Goal: Task Accomplishment & Management: Manage account settings

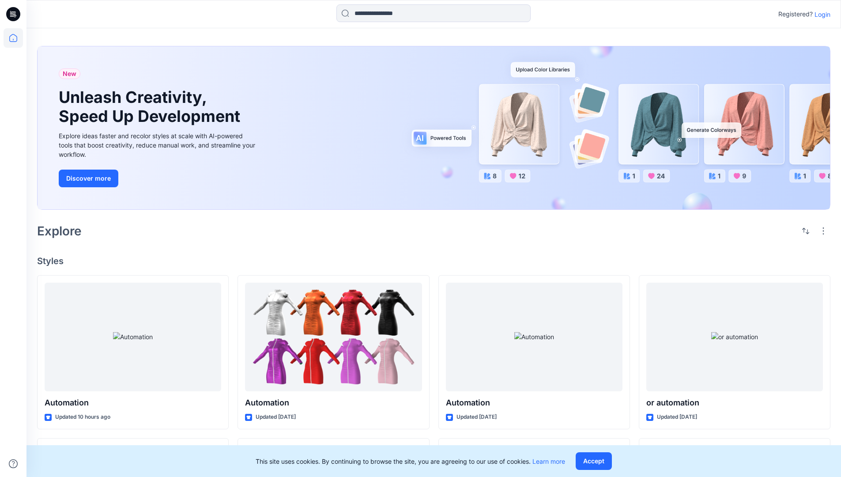
click at [820, 14] on p "Login" at bounding box center [822, 14] width 16 height 9
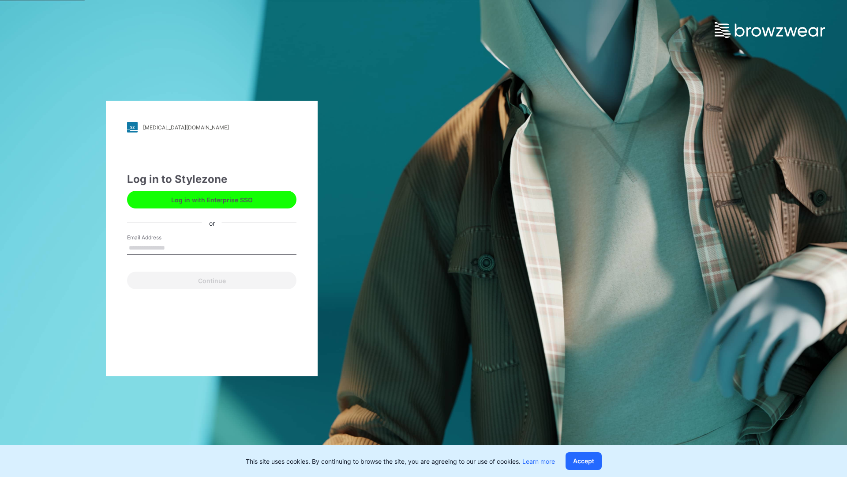
click at [174, 247] on input "Email Address" at bounding box center [211, 247] width 169 height 13
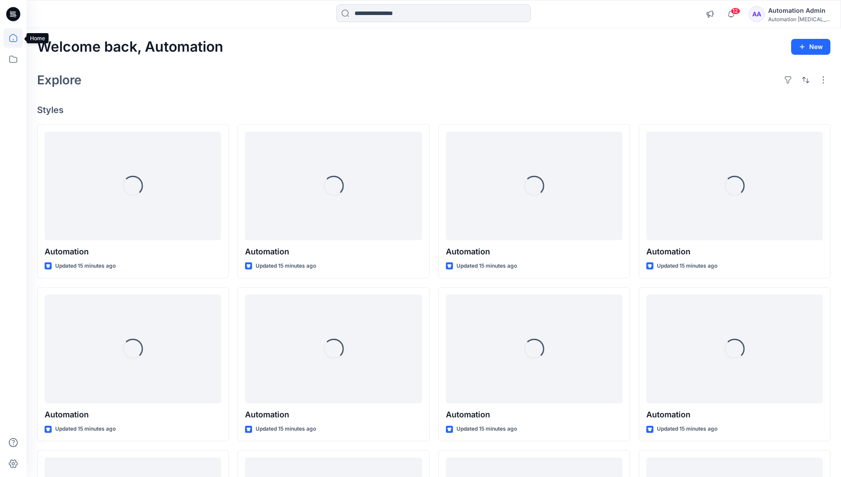
click at [17, 38] on icon at bounding box center [13, 38] width 8 height 8
click at [11, 56] on icon at bounding box center [13, 58] width 19 height 19
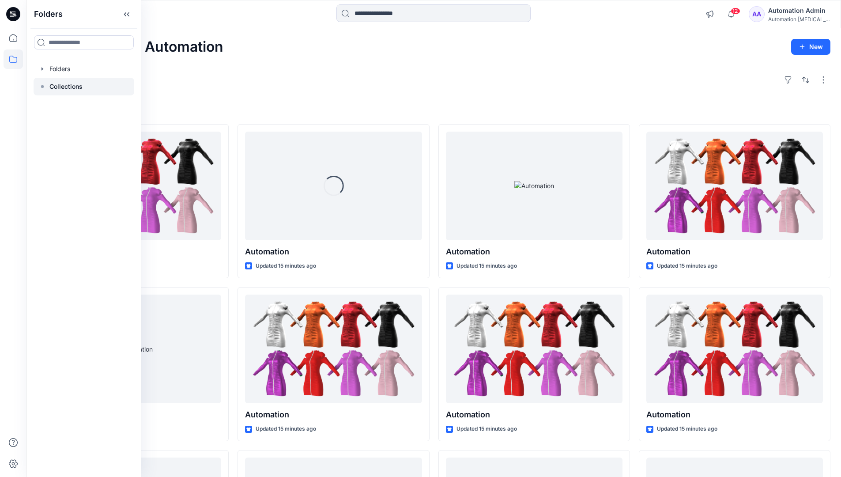
click at [59, 89] on p "Collections" at bounding box center [65, 86] width 33 height 11
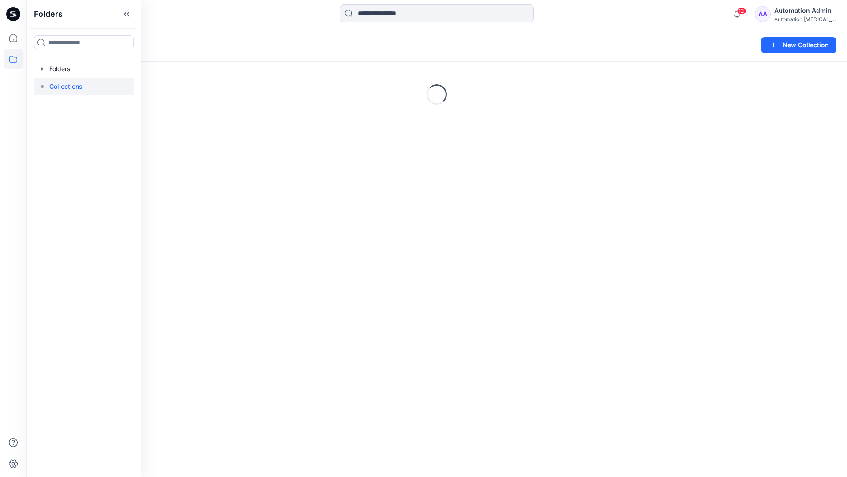
click at [640, 119] on div "Loading..." at bounding box center [436, 94] width 821 height 132
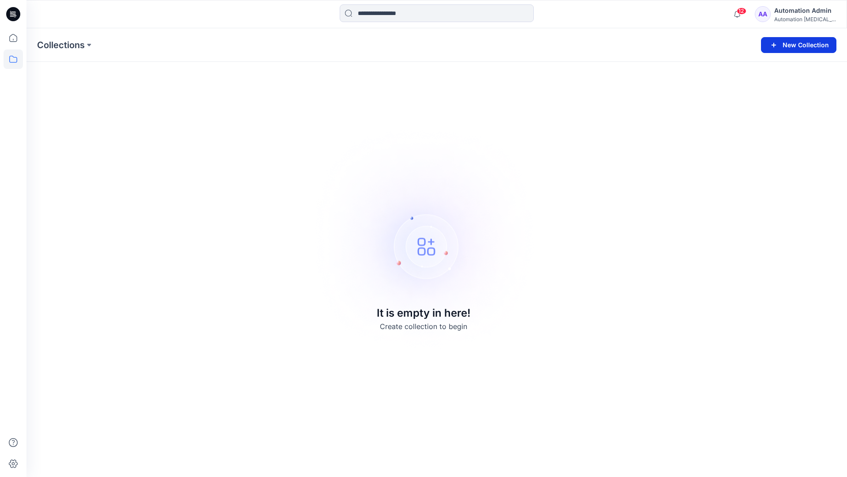
click at [799, 43] on button "New Collection" at bounding box center [798, 45] width 75 height 16
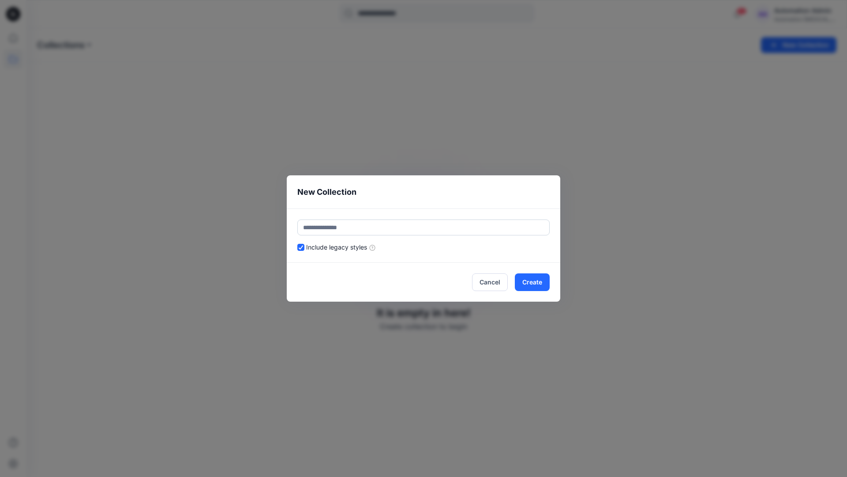
click at [441, 224] on input "text" at bounding box center [423, 227] width 252 height 16
type input "*********"
click at [528, 277] on button "Create" at bounding box center [532, 282] width 35 height 18
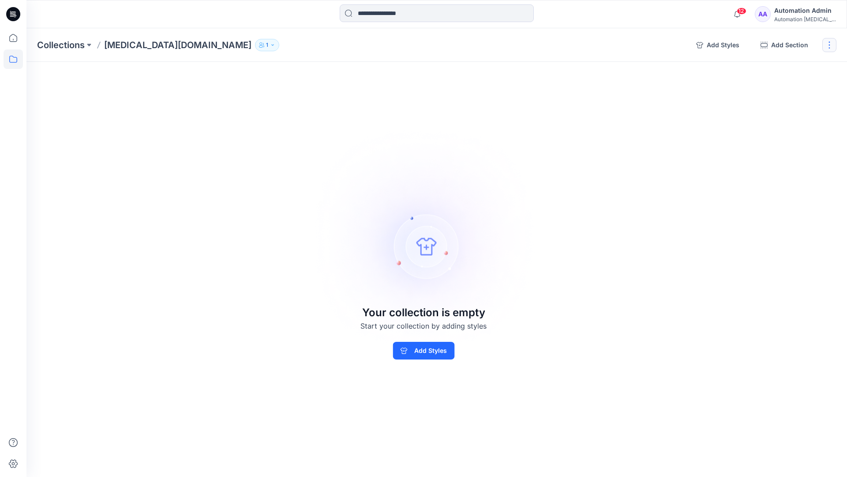
click at [830, 48] on button "button" at bounding box center [830, 45] width 14 height 14
click at [793, 88] on button "Clone Collection" at bounding box center [787, 85] width 95 height 16
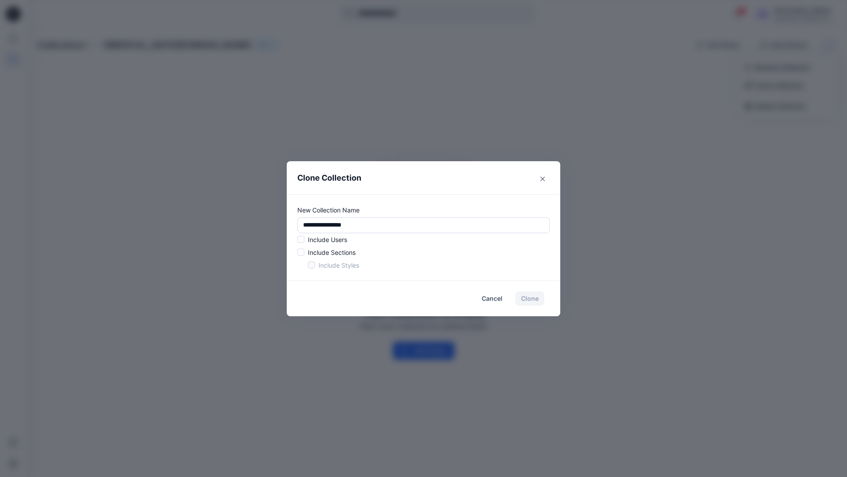
drag, startPoint x: 793, startPoint y: 88, endPoint x: 279, endPoint y: 221, distance: 531.4
click at [279, 221] on div "**********" at bounding box center [423, 238] width 847 height 477
type input "*"
click at [302, 240] on span at bounding box center [300, 239] width 7 height 7
click at [301, 253] on span at bounding box center [300, 251] width 7 height 7
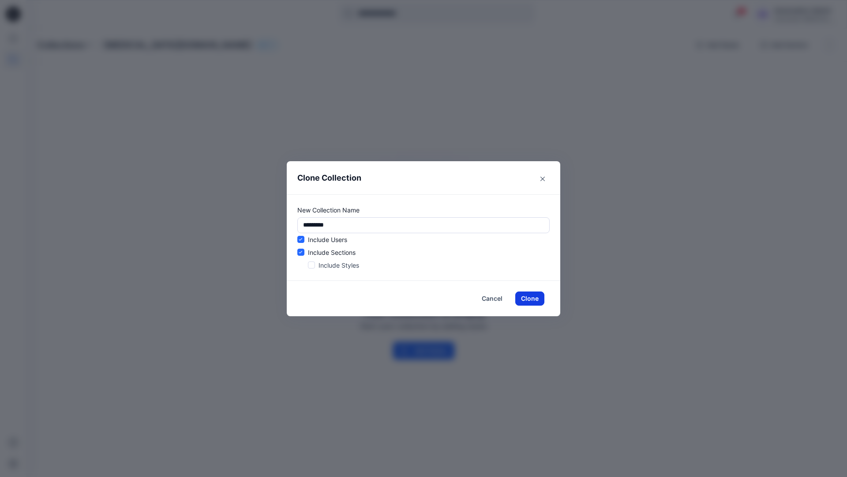
click at [527, 299] on button "Clone" at bounding box center [529, 298] width 29 height 14
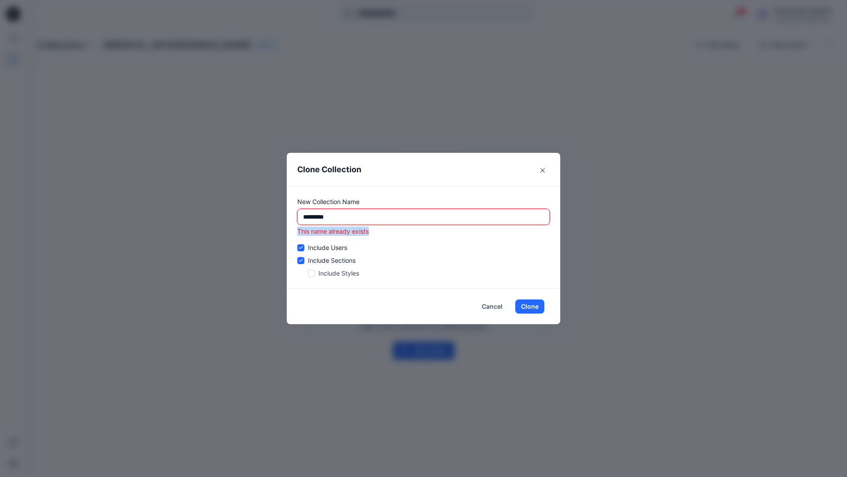
drag, startPoint x: 527, startPoint y: 299, endPoint x: 298, endPoint y: 233, distance: 238.4
click at [298, 233] on p "This name already exists" at bounding box center [423, 230] width 252 height 9
click at [375, 217] on input "*********" at bounding box center [423, 217] width 252 height 16
type input "*"
type input "**********"
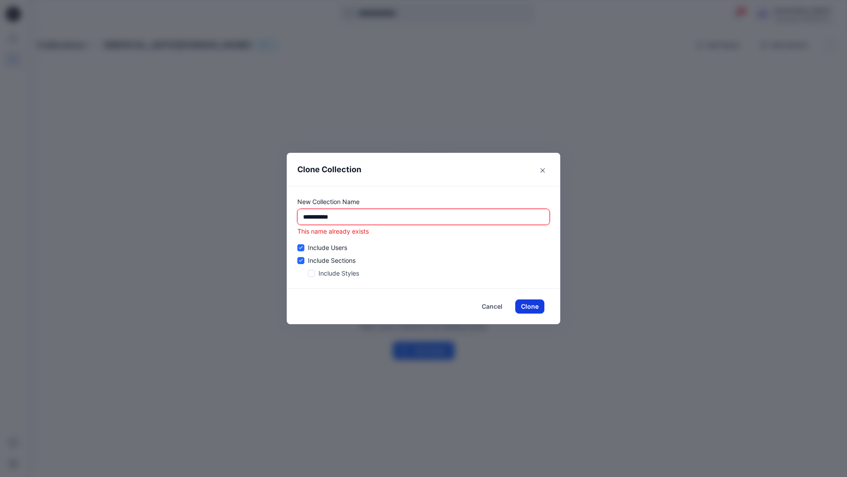
click at [534, 306] on button "Clone" at bounding box center [529, 306] width 29 height 14
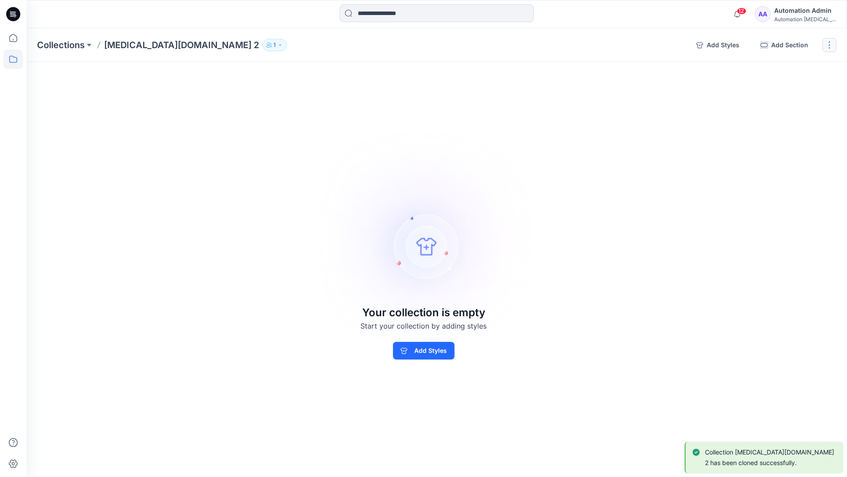
click at [832, 45] on button "button" at bounding box center [830, 45] width 14 height 14
click at [795, 105] on button "Delete Collection" at bounding box center [787, 106] width 95 height 16
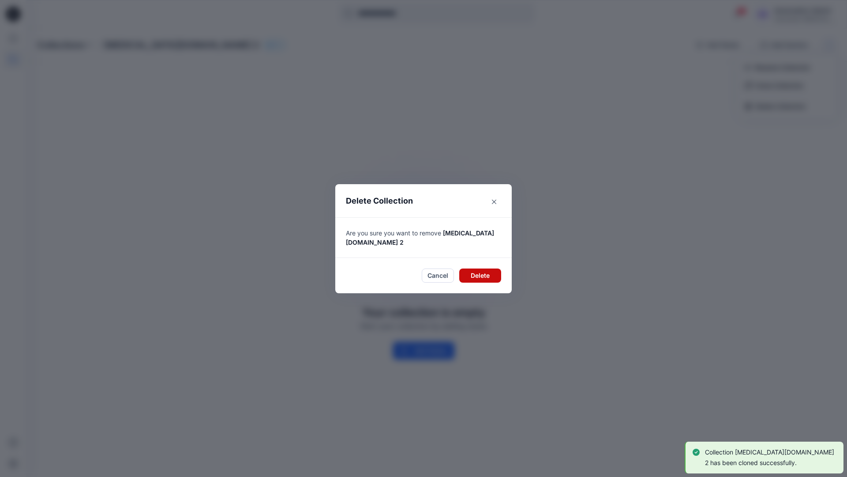
click at [488, 271] on button "Delete" at bounding box center [480, 275] width 42 height 14
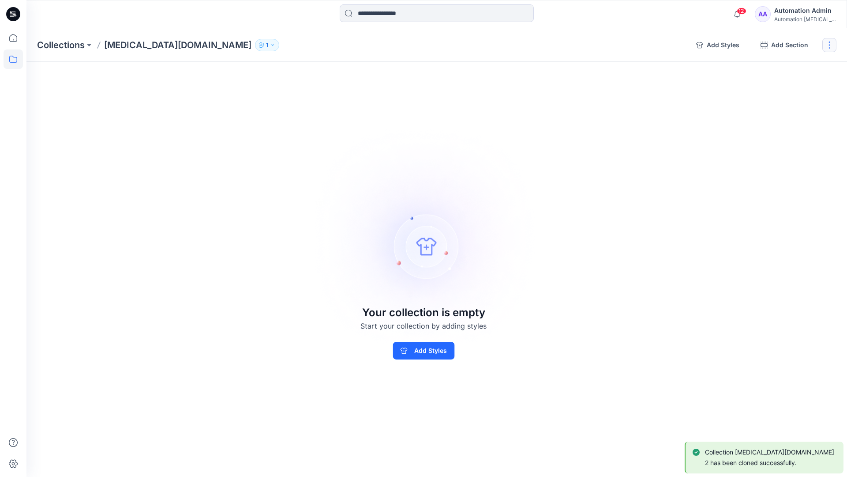
click at [833, 44] on button "button" at bounding box center [830, 45] width 14 height 14
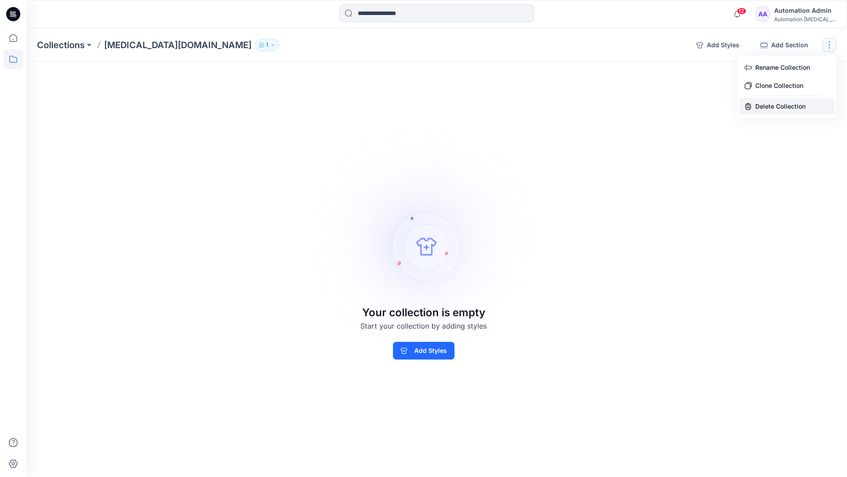
click at [778, 107] on button "Delete Collection" at bounding box center [787, 106] width 95 height 16
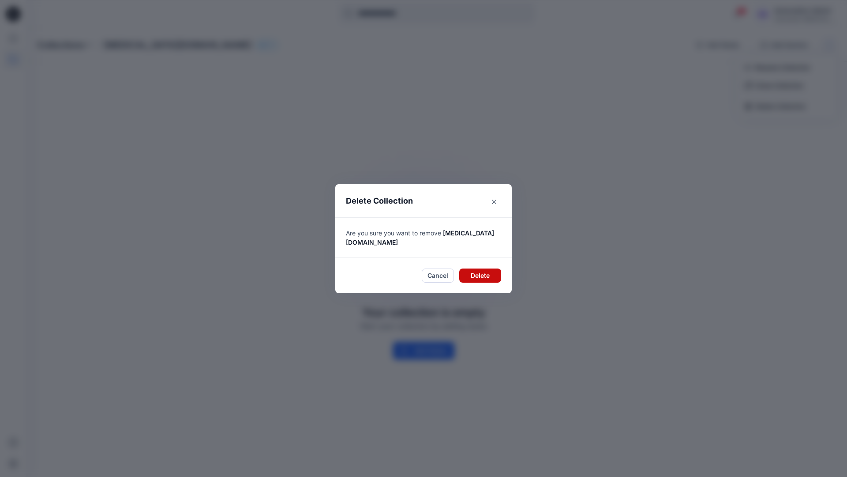
click at [479, 268] on button "Delete" at bounding box center [480, 275] width 42 height 14
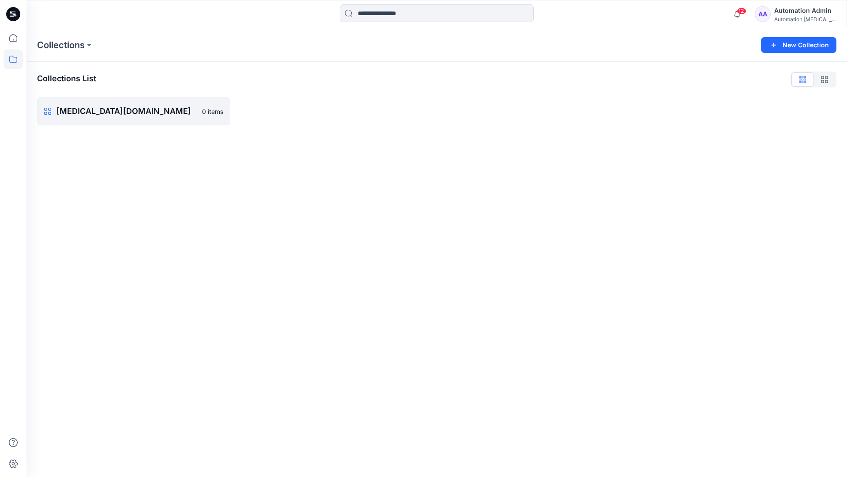
click at [797, 10] on div "Automation Admin" at bounding box center [805, 10] width 62 height 11
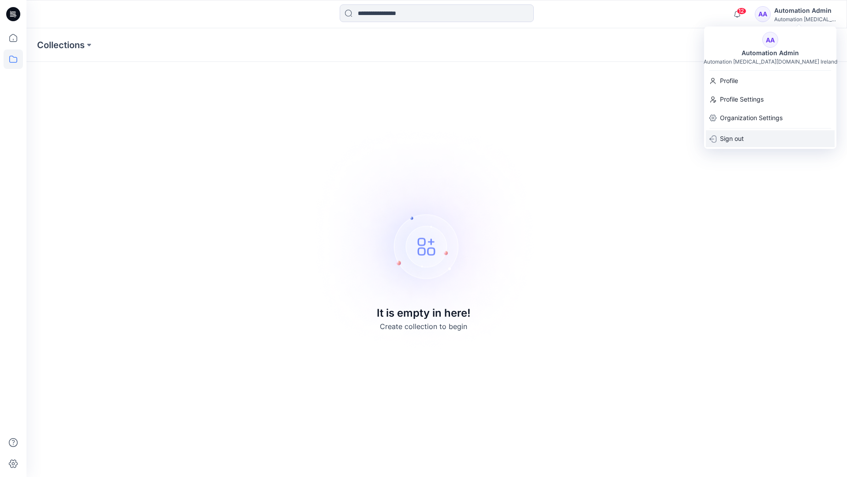
click at [744, 135] on div "Sign out" at bounding box center [770, 138] width 129 height 17
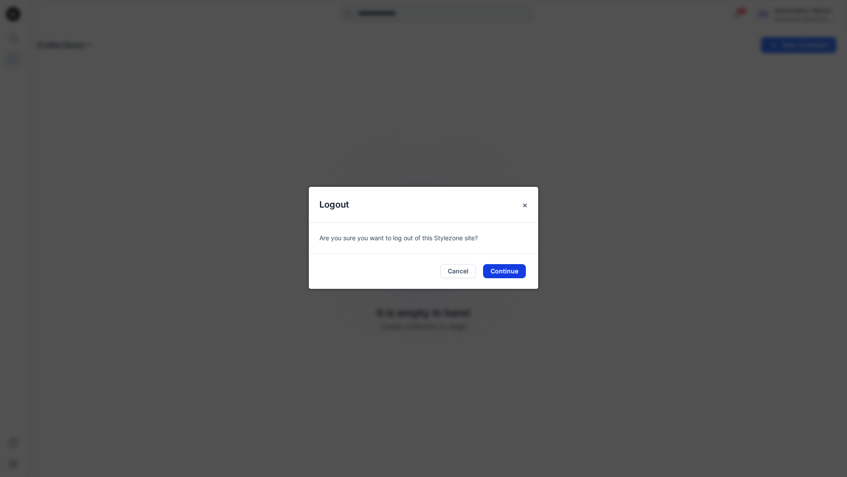
click at [517, 267] on button "Continue" at bounding box center [504, 271] width 43 height 14
